Goal: Transaction & Acquisition: Purchase product/service

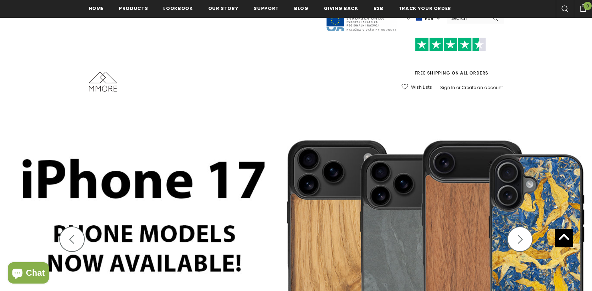
scroll to position [144, 0]
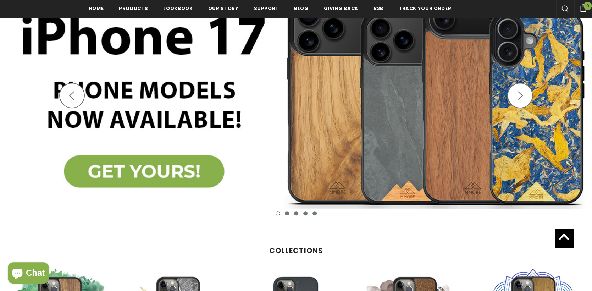
click at [146, 175] on img at bounding box center [296, 100] width 592 height 259
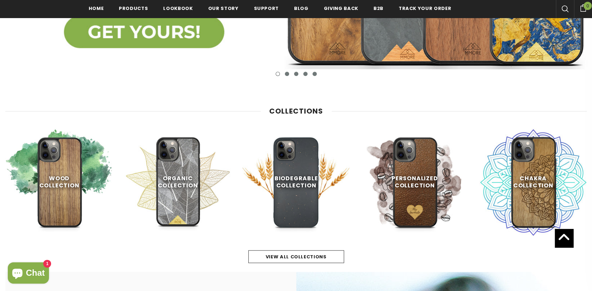
scroll to position [286, 0]
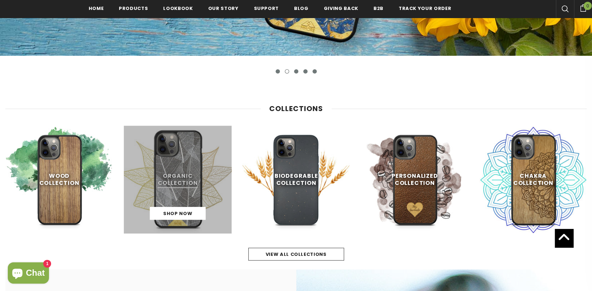
click at [169, 175] on link at bounding box center [178, 180] width 108 height 108
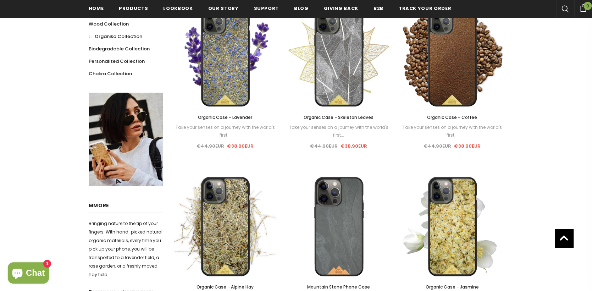
scroll to position [213, 0]
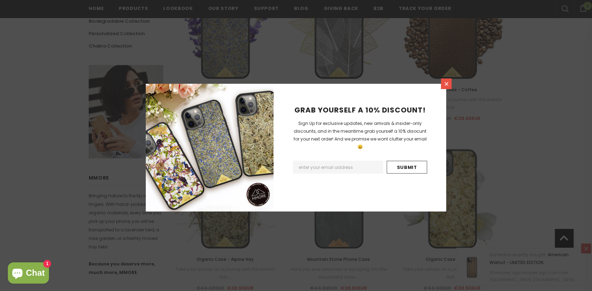
click at [445, 83] on icon at bounding box center [447, 84] width 6 height 6
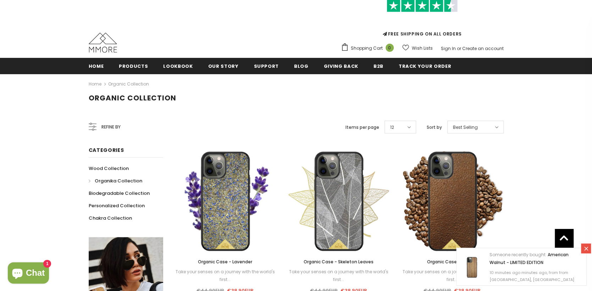
scroll to position [35, 0]
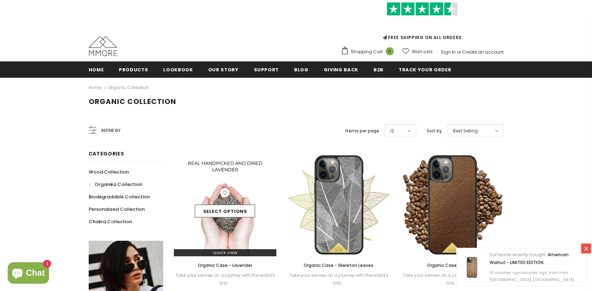
click at [239, 198] on div "Select options" at bounding box center [225, 205] width 103 height 34
click at [214, 249] on link "Quick View" at bounding box center [225, 252] width 103 height 7
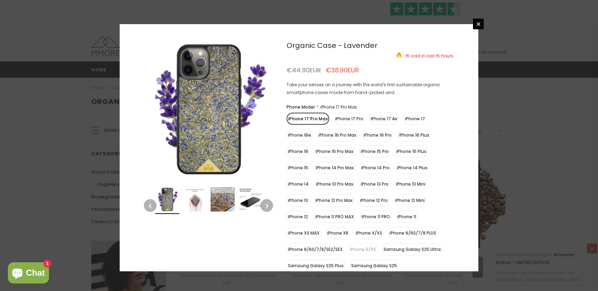
click at [346, 118] on label "iPhone 17 Pro" at bounding box center [349, 119] width 31 height 12
click at [0, 0] on input "iPhone 17 Pro" at bounding box center [0, 0] width 0 height 0
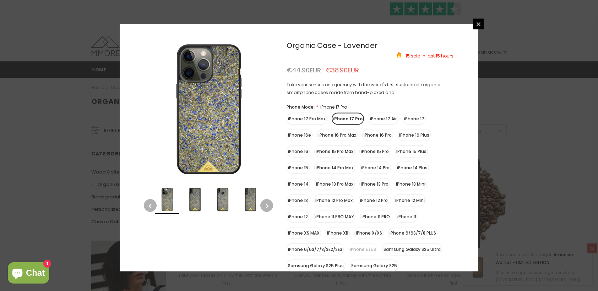
click at [192, 200] on img at bounding box center [195, 199] width 24 height 24
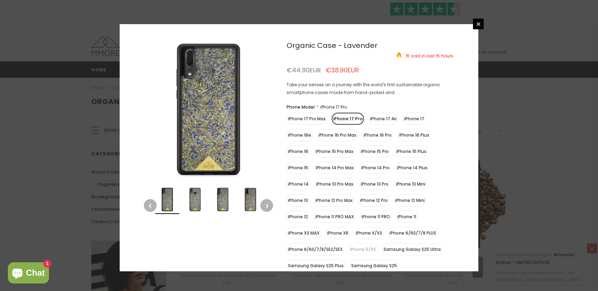
click at [202, 202] on img at bounding box center [195, 199] width 24 height 24
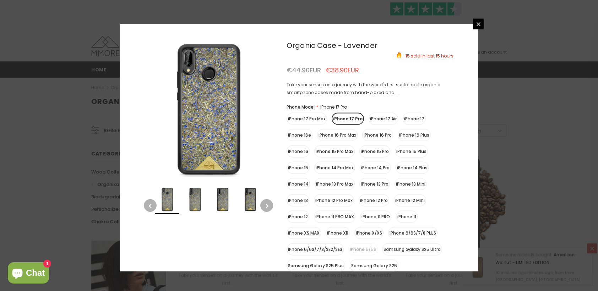
click at [211, 202] on img at bounding box center [222, 199] width 24 height 24
click at [227, 201] on img at bounding box center [222, 199] width 24 height 24
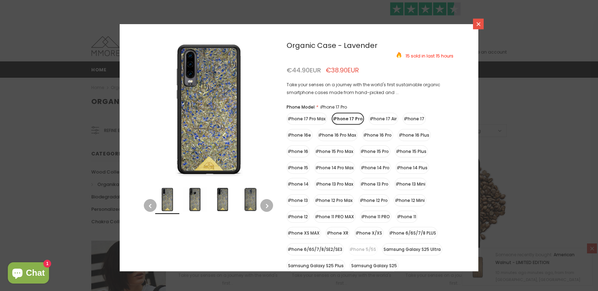
click at [479, 23] on icon at bounding box center [478, 24] width 4 height 4
